Goal: Navigation & Orientation: Find specific page/section

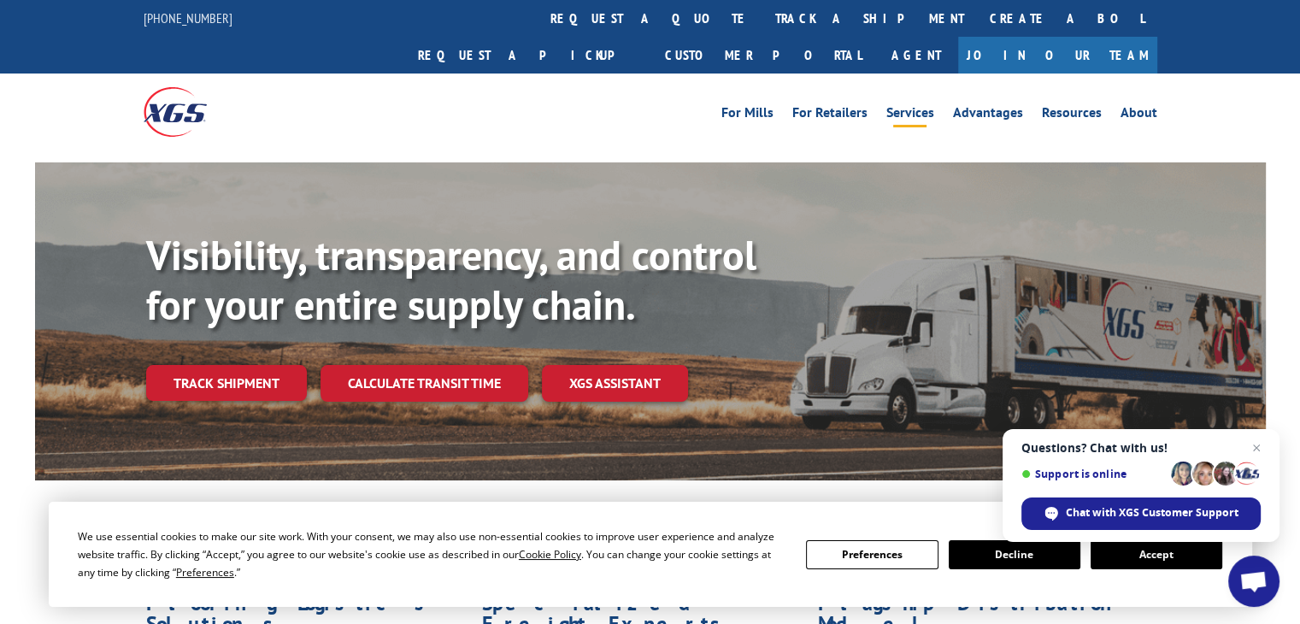
click at [926, 106] on link "Services" at bounding box center [910, 115] width 48 height 19
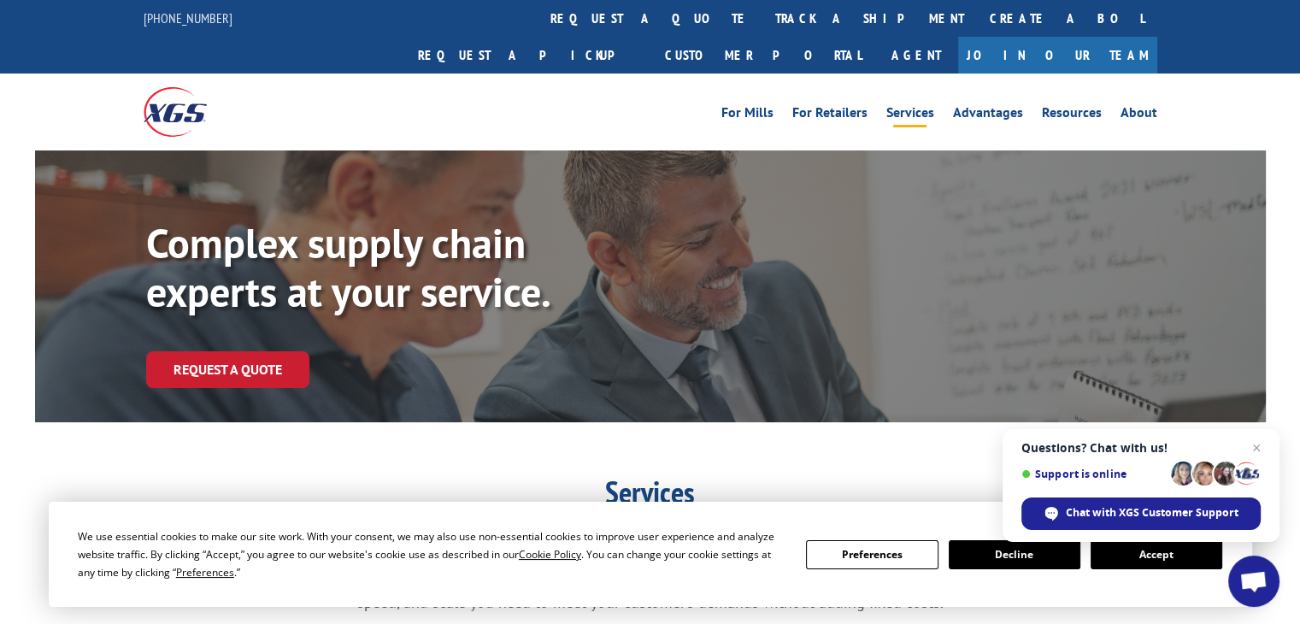
click at [1130, 556] on button "Accept" at bounding box center [1157, 554] width 132 height 29
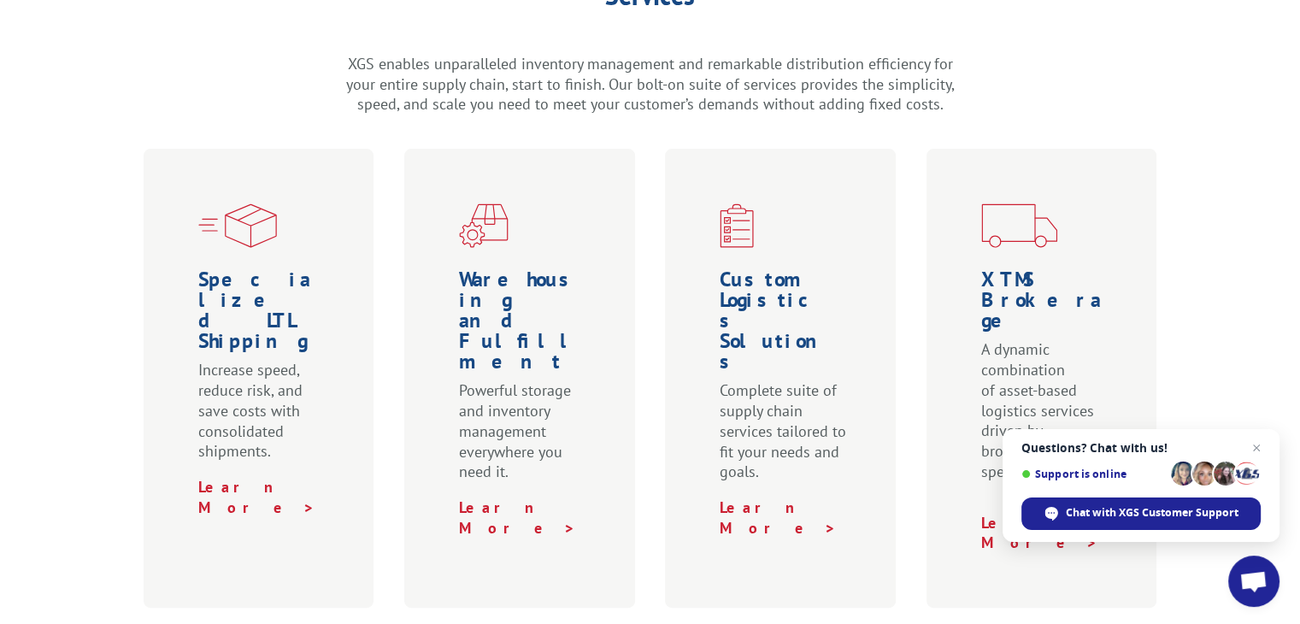
scroll to position [502, 0]
